Goal: Task Accomplishment & Management: Use online tool/utility

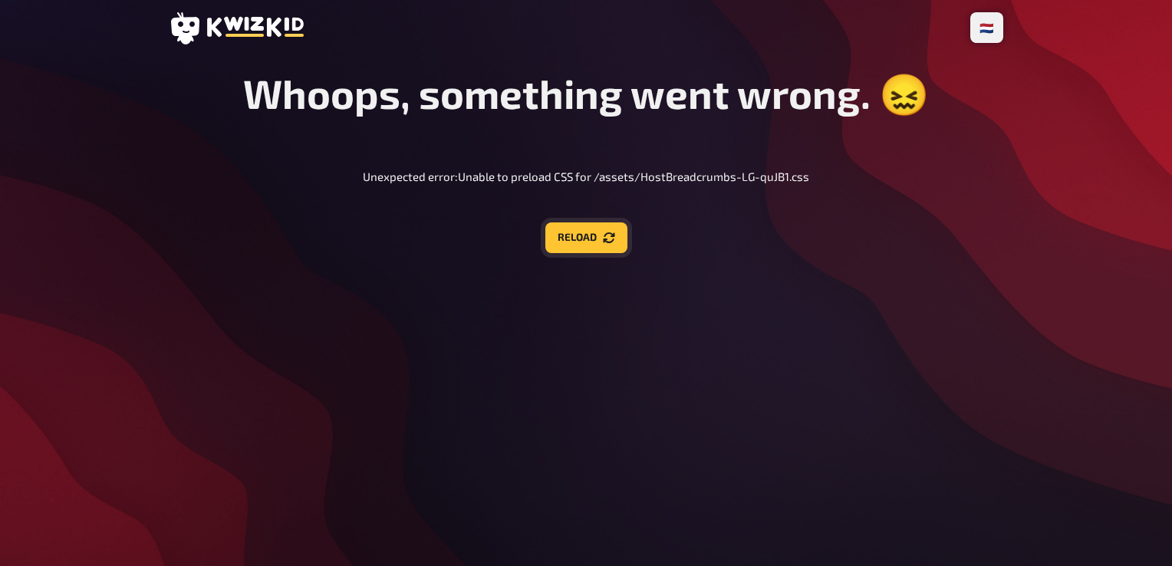
click at [597, 245] on button "Reload" at bounding box center [586, 237] width 82 height 31
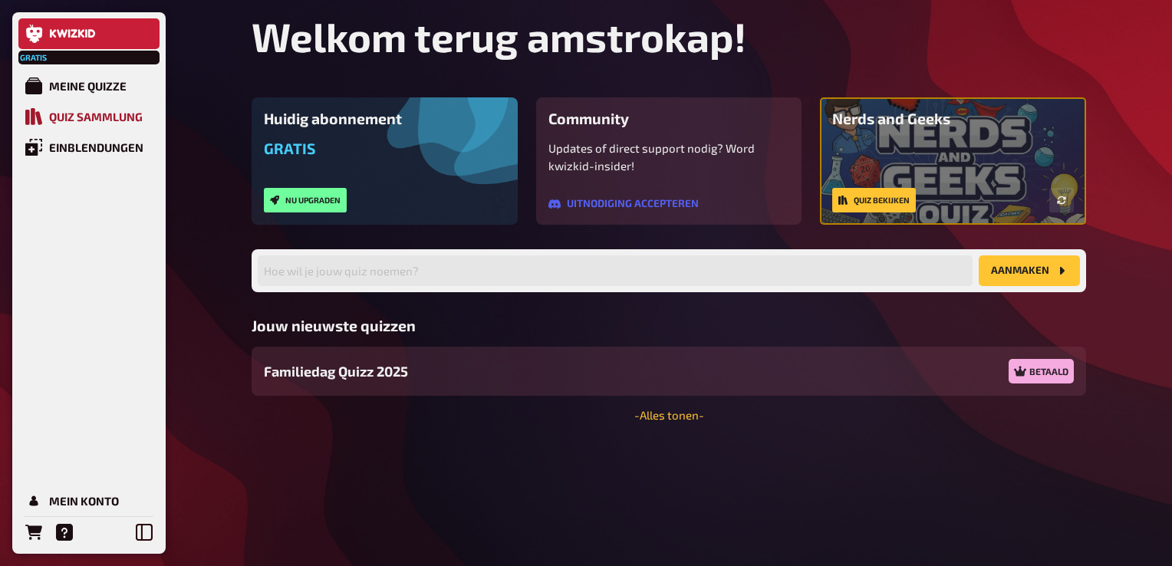
click at [117, 114] on div "Quiz Sammlung" at bounding box center [96, 117] width 94 height 14
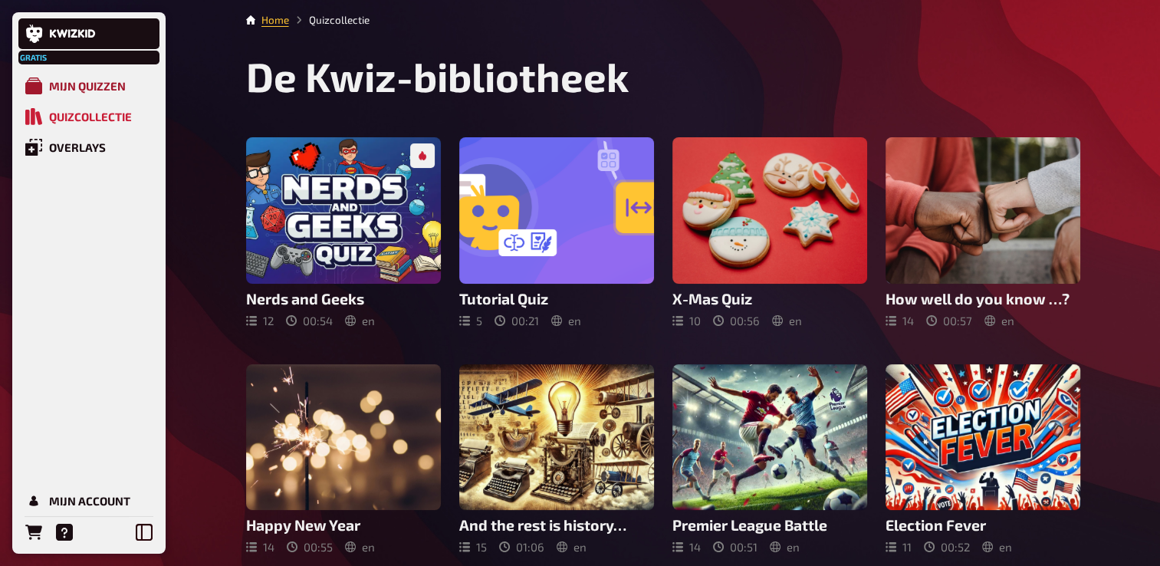
click at [95, 80] on div "Mijn quizzen" at bounding box center [87, 86] width 77 height 14
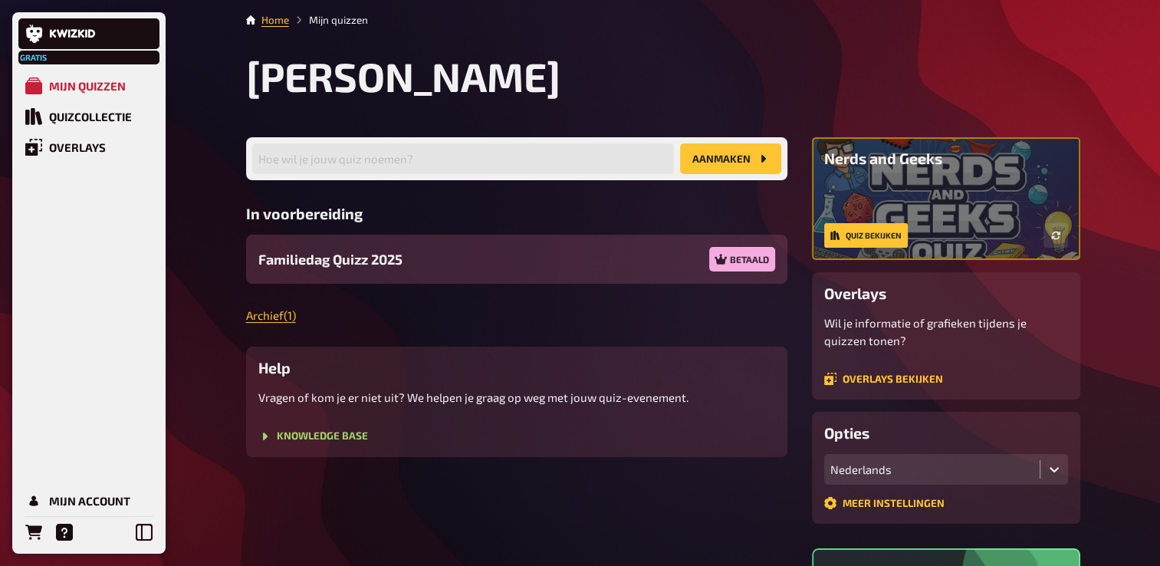
click at [395, 255] on span "Familiedag Quizz 2025" at bounding box center [330, 259] width 144 height 21
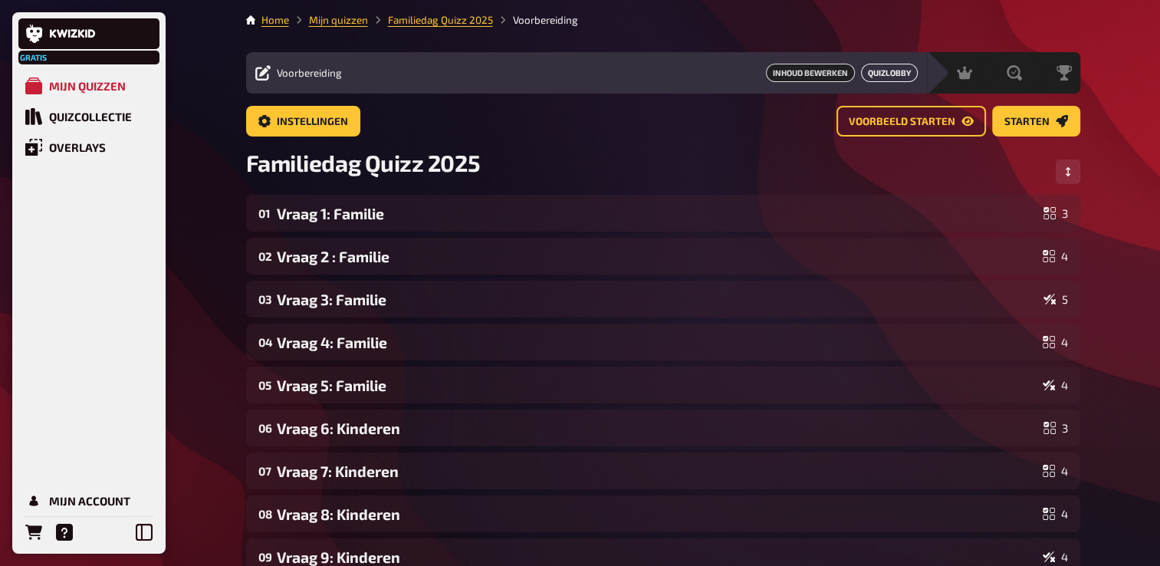
click at [892, 66] on link "Quizlobby" at bounding box center [889, 73] width 57 height 18
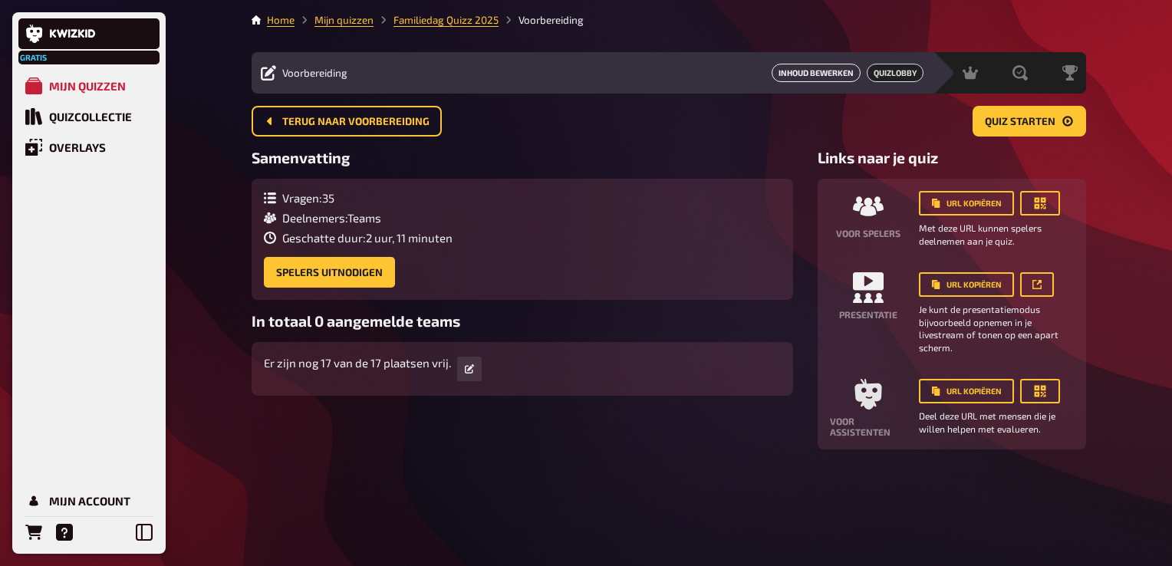
click at [822, 66] on link "Inhoud bewerken" at bounding box center [815, 73] width 89 height 18
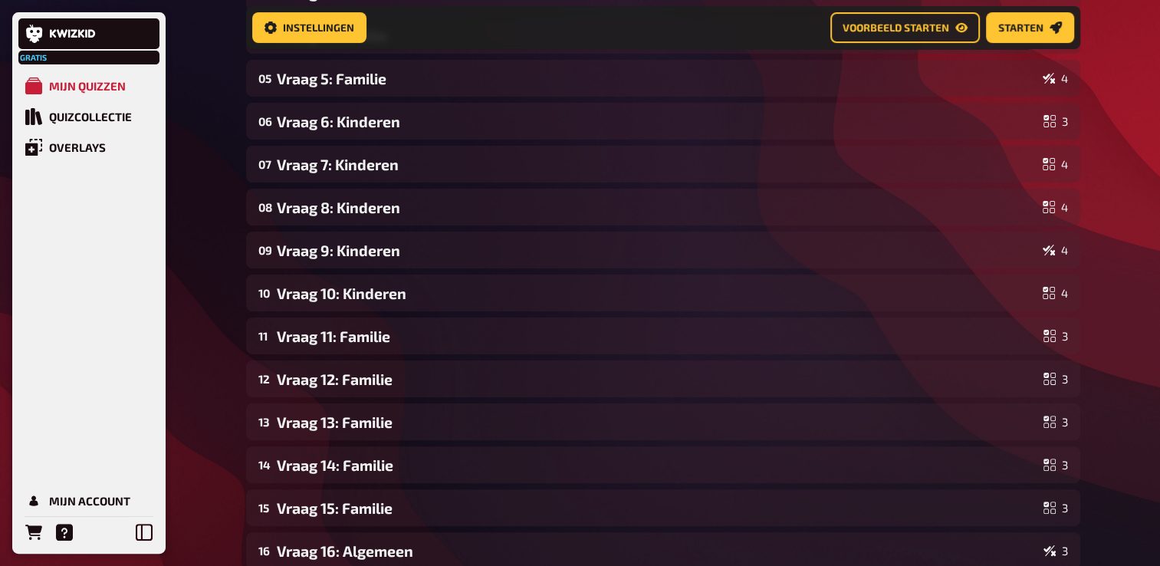
scroll to position [702, 0]
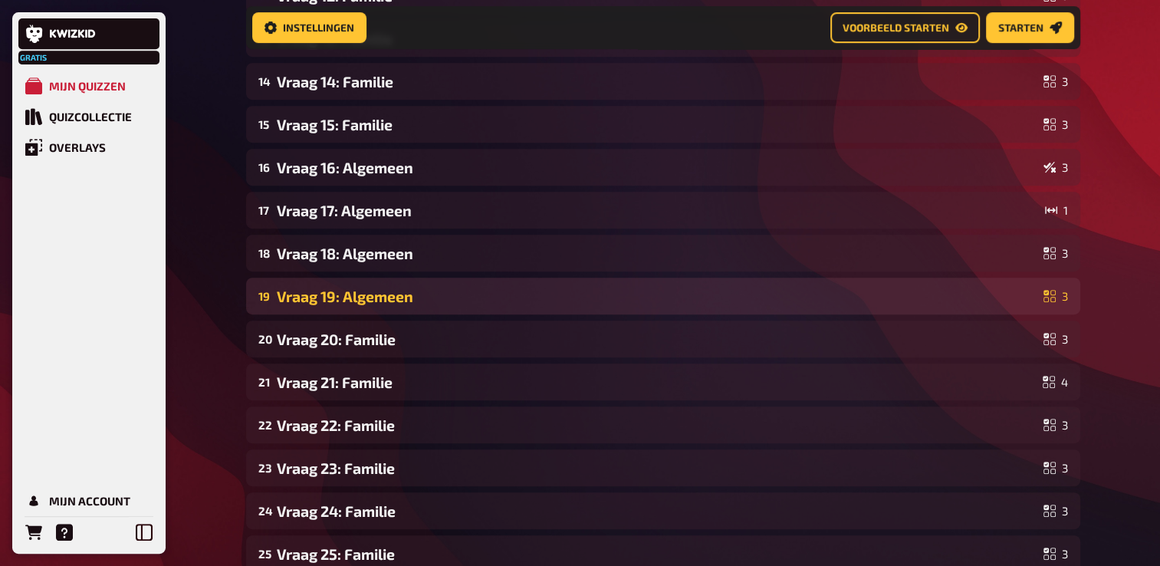
click at [377, 301] on div "Vraag 19: Algemeen" at bounding box center [657, 297] width 761 height 18
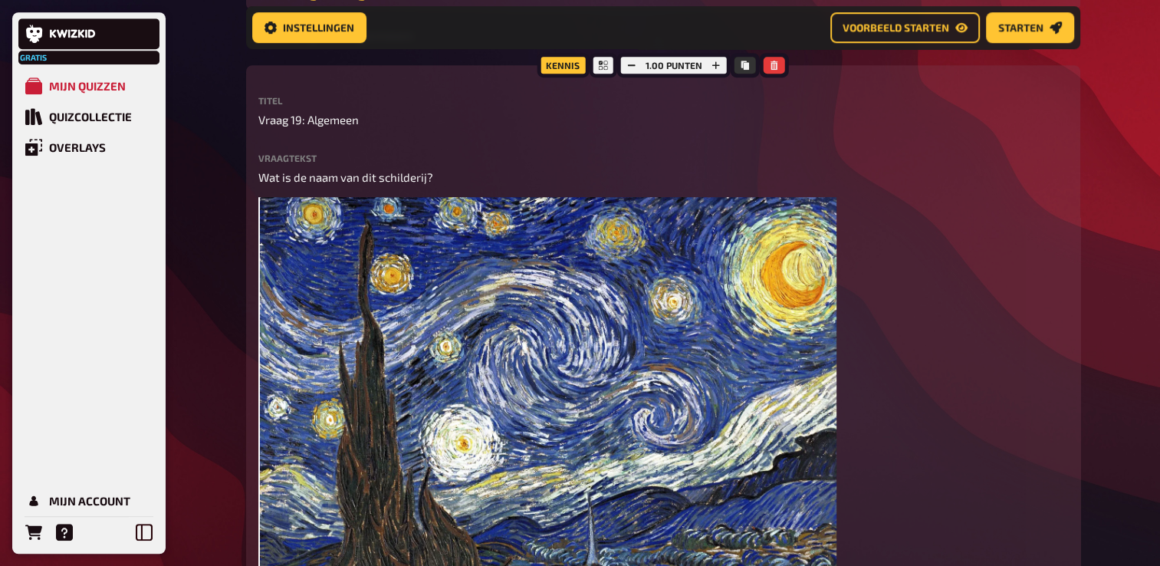
scroll to position [779, 0]
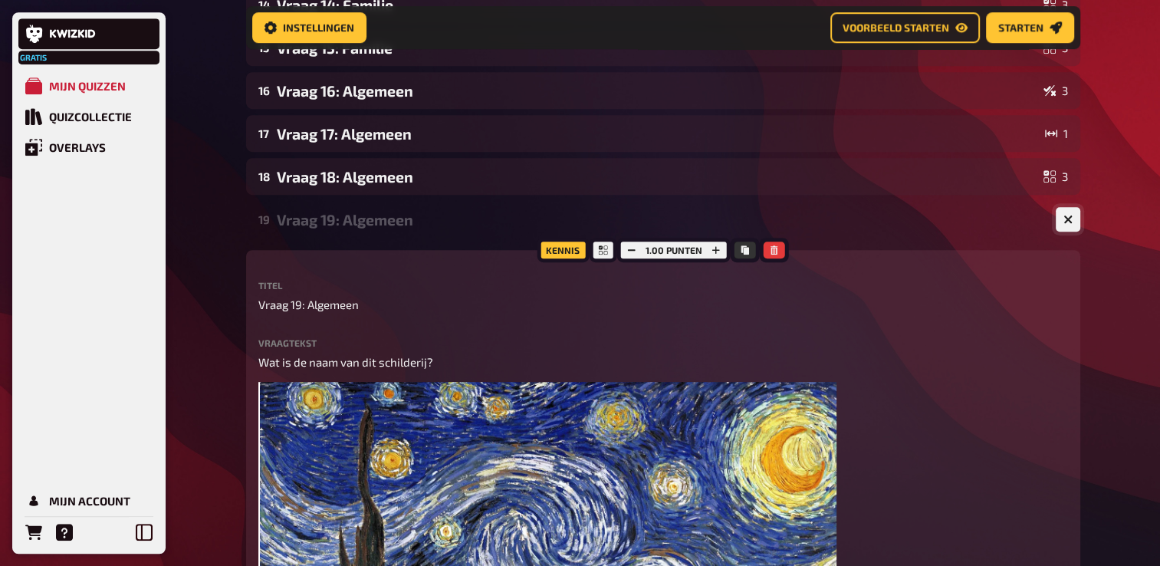
click at [1074, 216] on button "button" at bounding box center [1068, 219] width 25 height 25
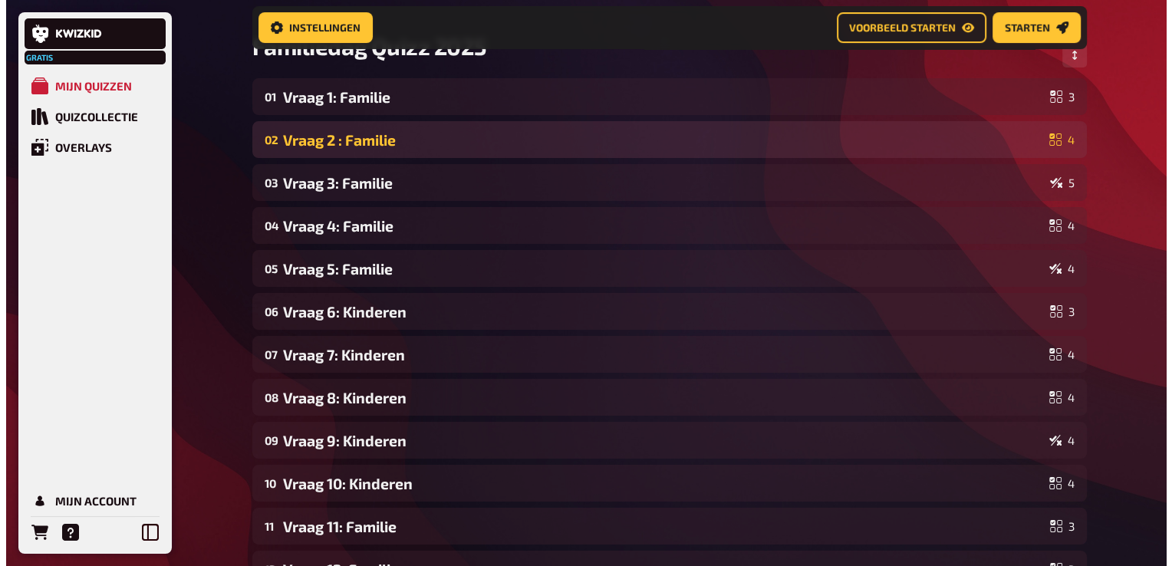
scroll to position [0, 0]
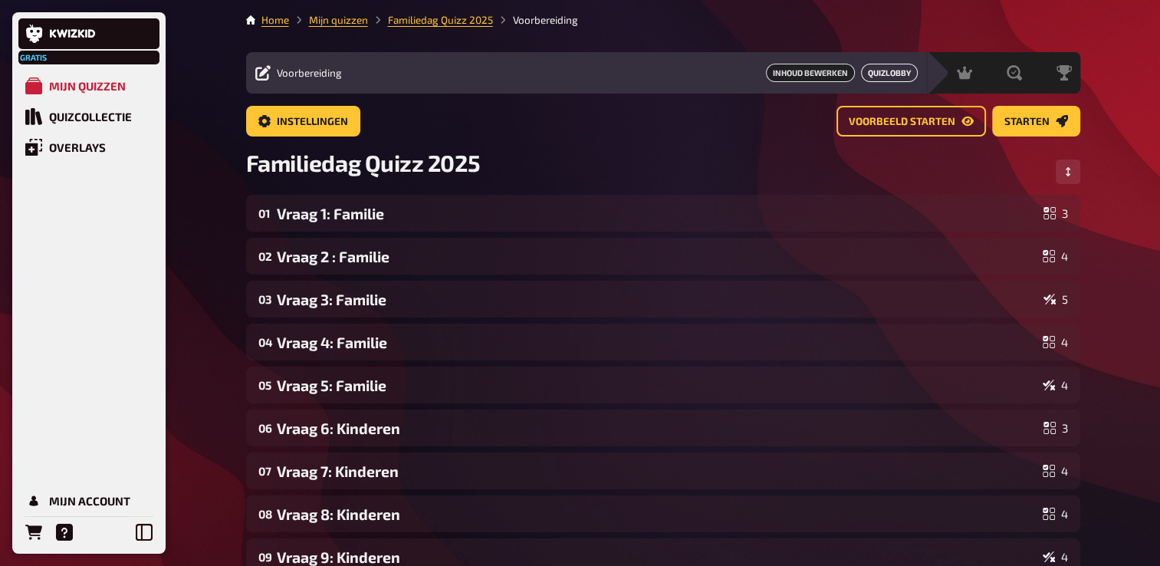
click at [899, 71] on link "Quizlobby" at bounding box center [889, 73] width 57 height 18
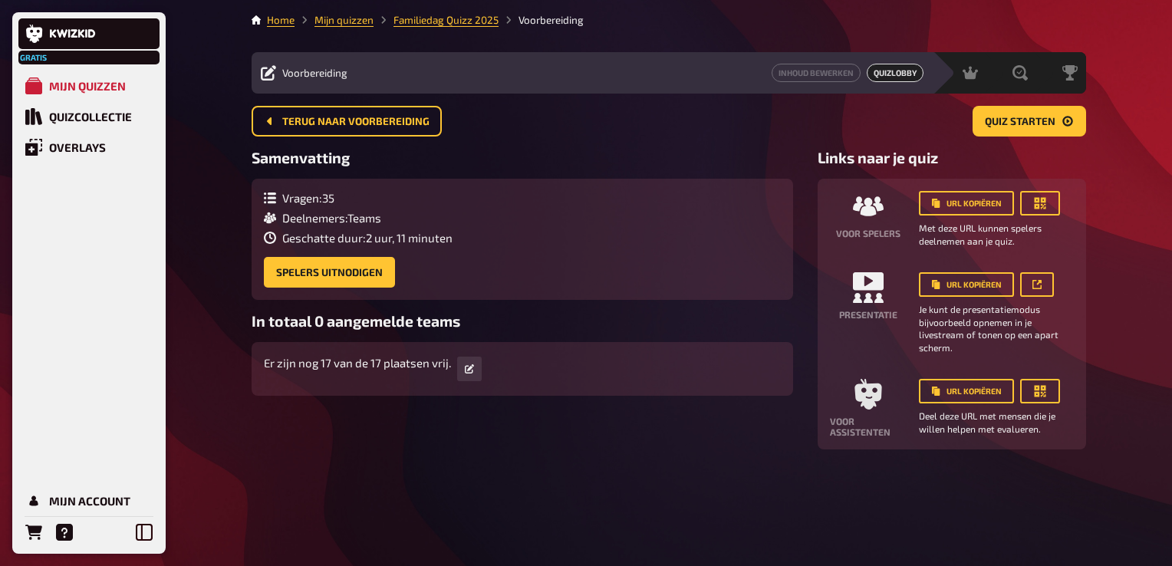
click at [908, 75] on span "Quizlobby" at bounding box center [895, 73] width 57 height 18
